Goal: Communication & Community: Participate in discussion

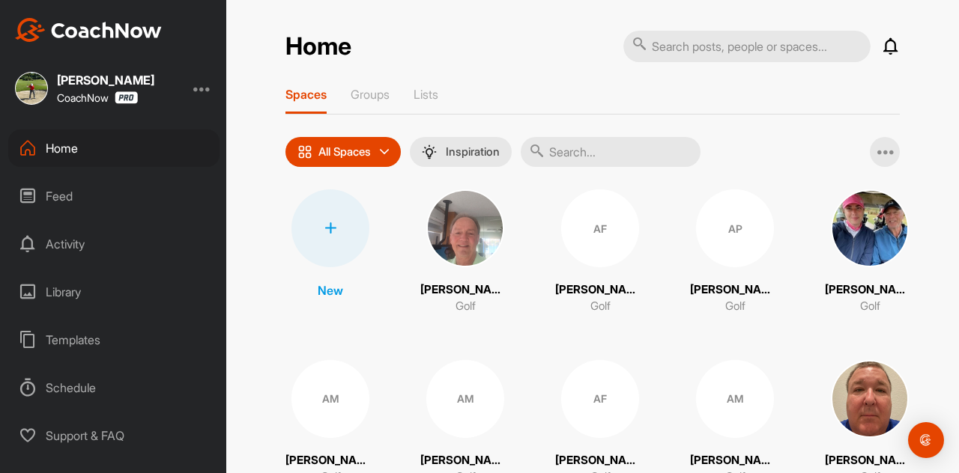
click at [55, 190] on div "Feed" at bounding box center [113, 196] width 211 height 37
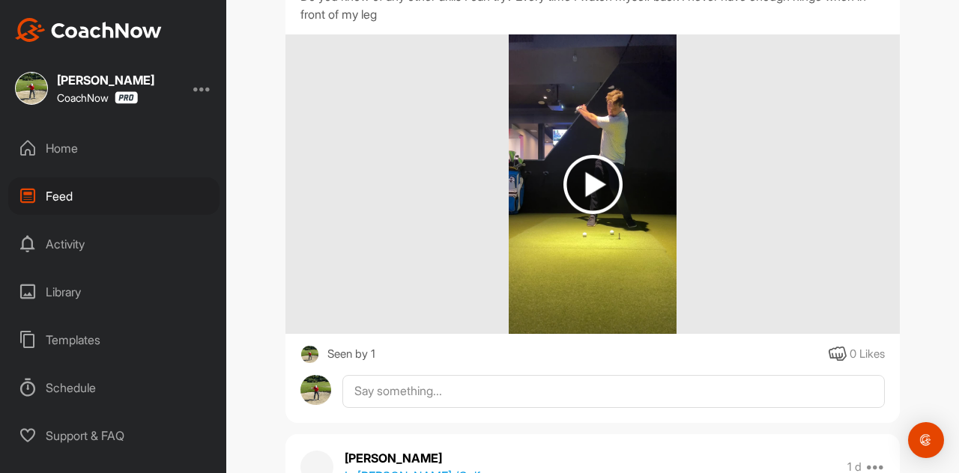
scroll to position [300, 0]
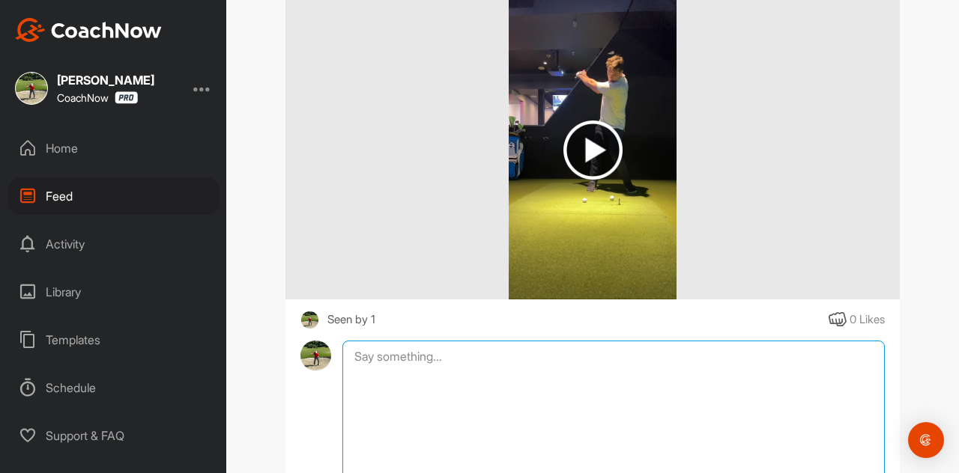
click at [545, 357] on textarea at bounding box center [613, 416] width 542 height 150
type textarea "P"
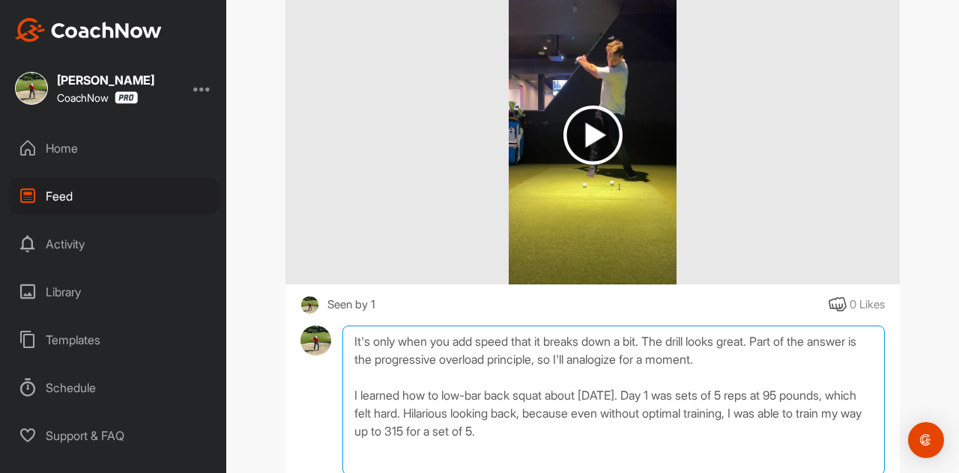
scroll to position [390, 0]
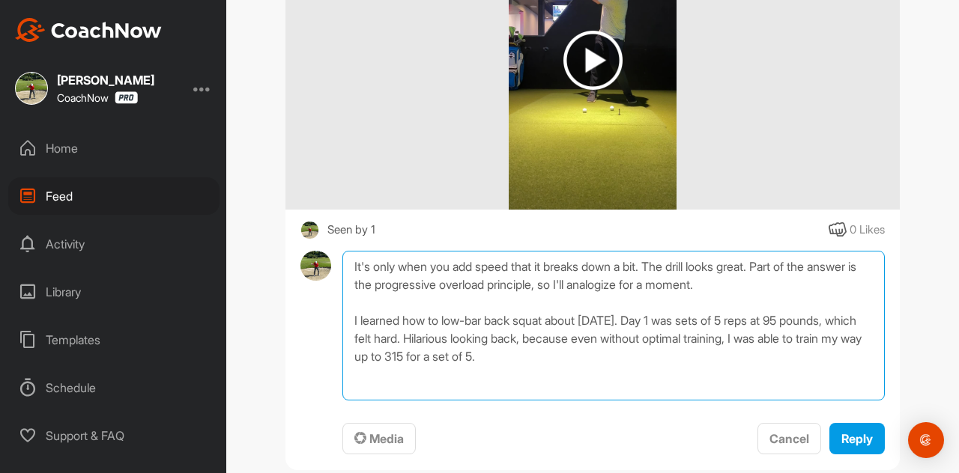
drag, startPoint x: 829, startPoint y: 330, endPoint x: 715, endPoint y: 337, distance: 114.9
click at [715, 337] on textarea "It's only when you add speed that it breaks down a bit. The drill looks great. …" at bounding box center [613, 326] width 542 height 150
click at [449, 385] on textarea "It's only when you add speed that it breaks down a bit. The drill looks great. …" at bounding box center [613, 326] width 542 height 150
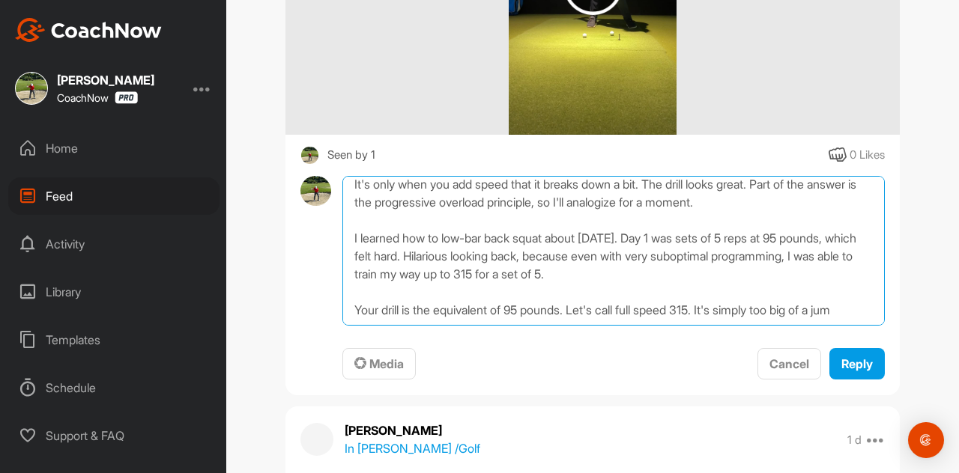
scroll to position [17, 0]
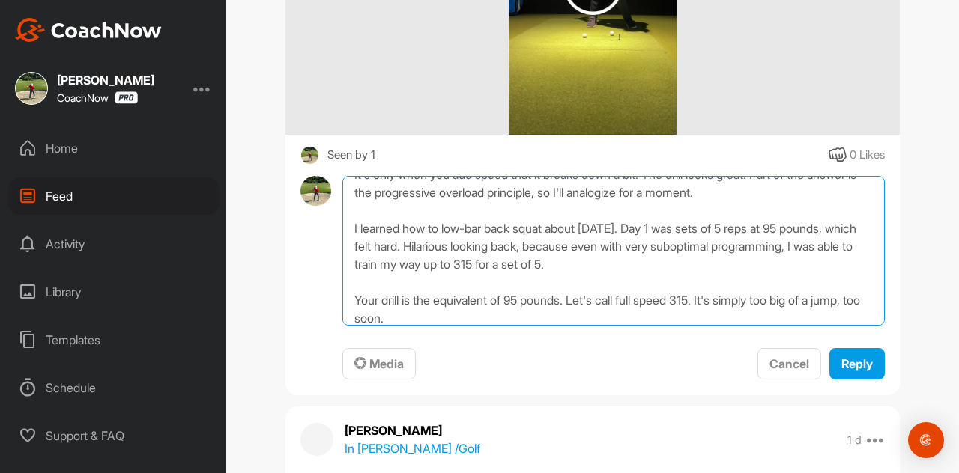
click at [713, 264] on textarea "It's only when you add speed that it breaks down a bit. The drill looks great. …" at bounding box center [613, 251] width 542 height 150
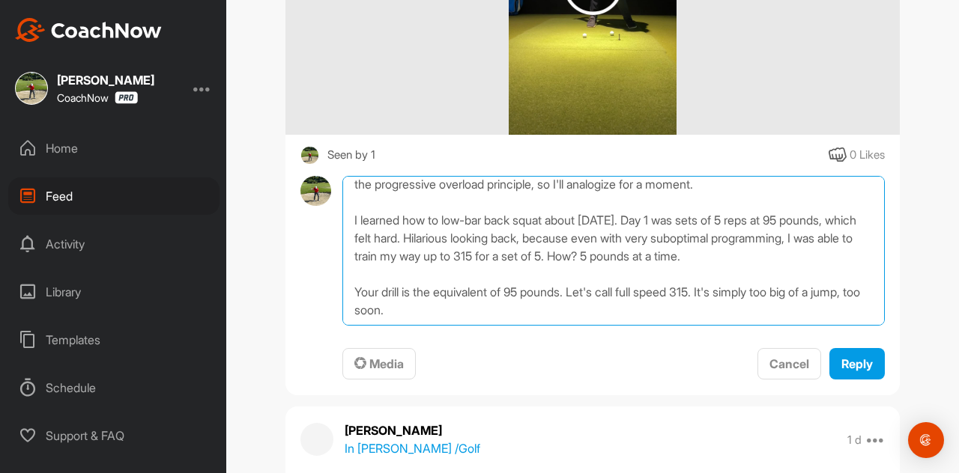
click at [536, 306] on textarea "It's only when you add speed that it breaks down a bit. The drill looks great. …" at bounding box center [613, 251] width 542 height 150
click at [570, 308] on textarea "It's only when you add speed that it breaks down a bit. The drill looks great. …" at bounding box center [613, 251] width 542 height 150
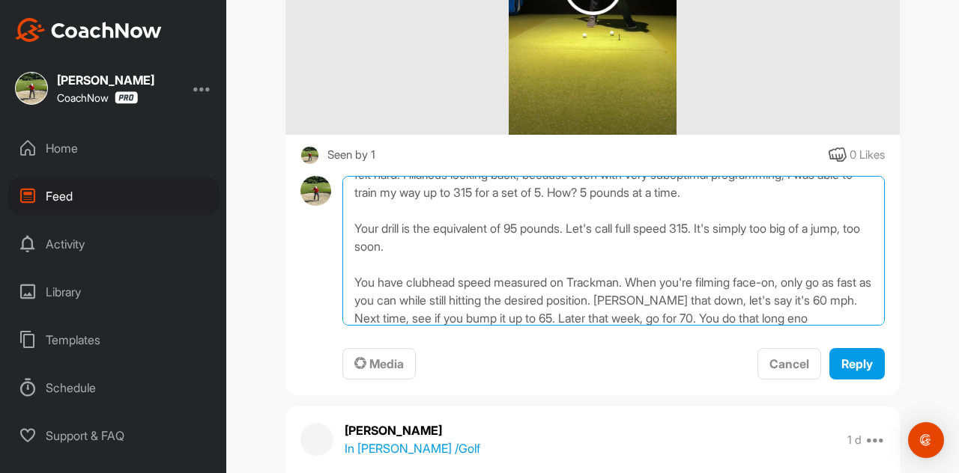
scroll to position [107, 0]
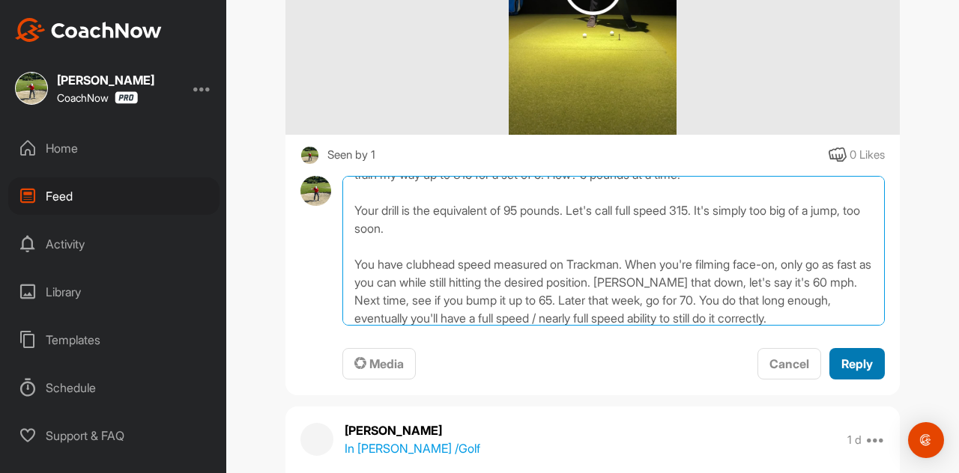
type textarea "It's only when you add speed that it breaks down a bit. The drill looks great. …"
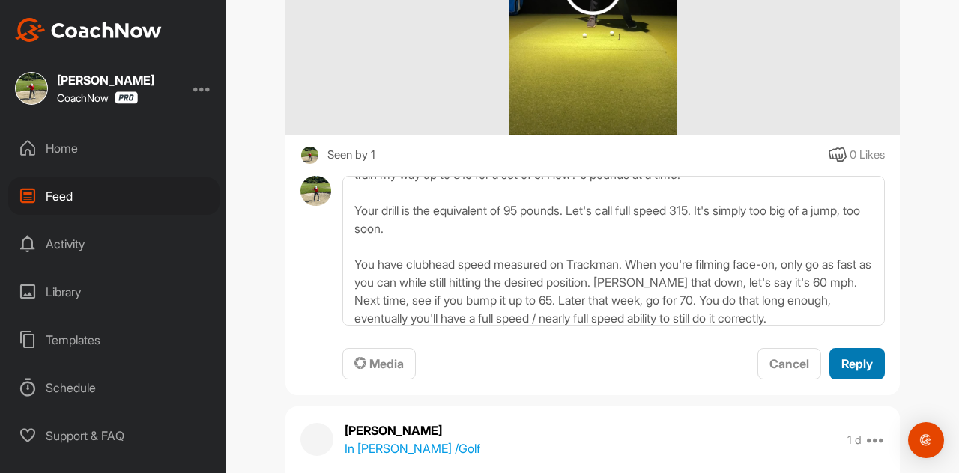
click at [845, 359] on span "Reply" at bounding box center [856, 364] width 31 height 15
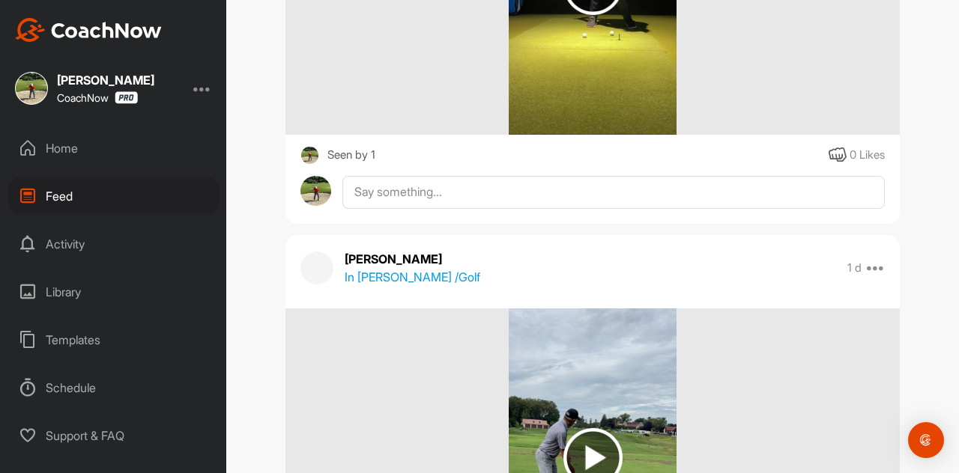
scroll to position [0, 0]
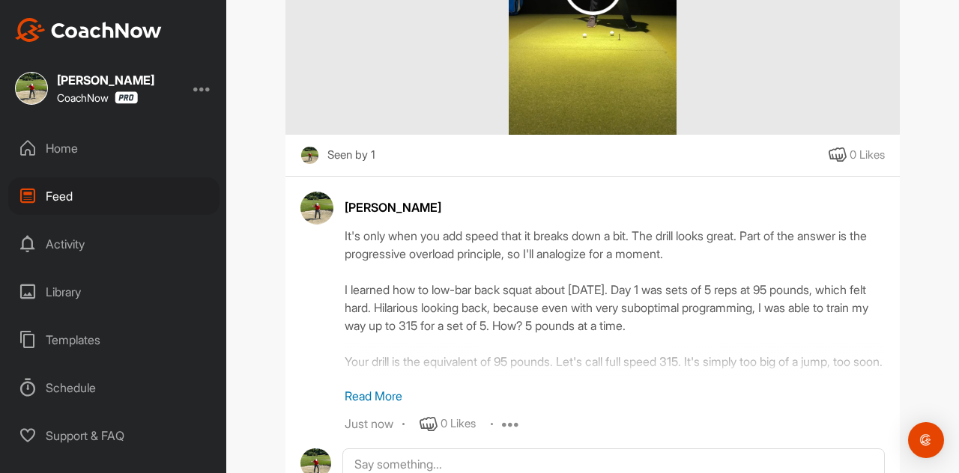
click at [384, 390] on p "Read More" at bounding box center [615, 396] width 540 height 18
